Goal: Find specific page/section: Find specific page/section

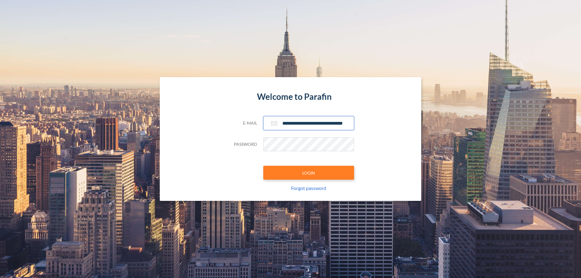
type input "**********"
click at [309, 173] on button "LOGIN" at bounding box center [308, 173] width 91 height 14
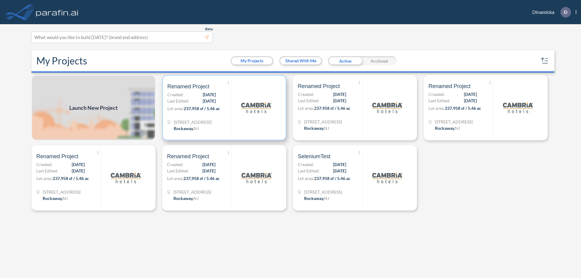
scroll to position [2, 0]
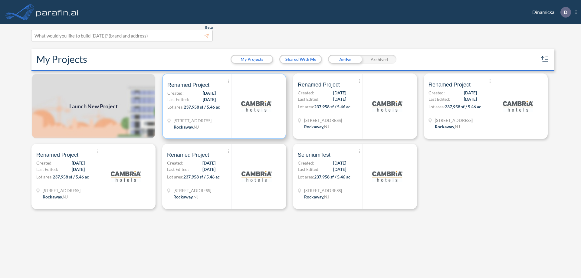
click at [224, 106] on p "Lot area: 237,958 sf / 5.46 ac" at bounding box center [199, 108] width 64 height 9
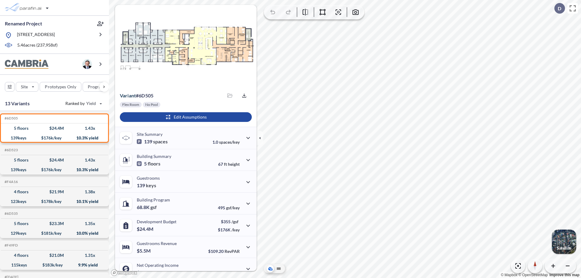
scroll to position [31, 0]
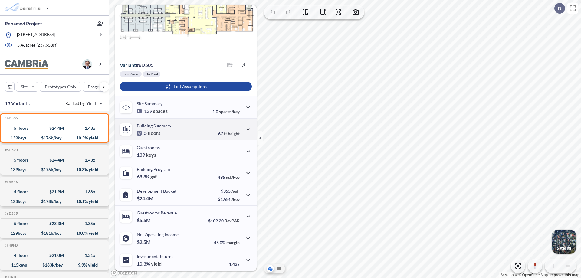
click at [185, 129] on div "Building Summary 5 floors 67 ft height" at bounding box center [186, 129] width 142 height 22
